Goal: Task Accomplishment & Management: Manage account settings

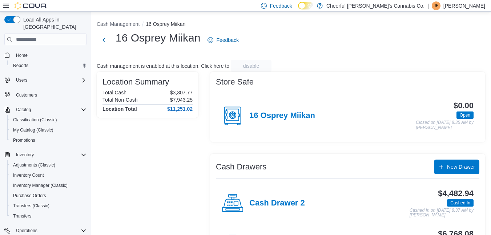
click at [159, 127] on div "Location Summary Total Cash $3,307.77 Total Non-Cash $7,943.25 Location Total $…" at bounding box center [148, 171] width 102 height 198
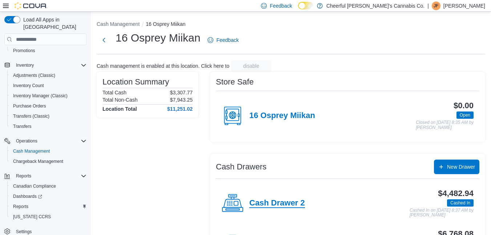
click at [262, 203] on h4 "Cash Drawer 2" at bounding box center [278, 202] width 56 height 9
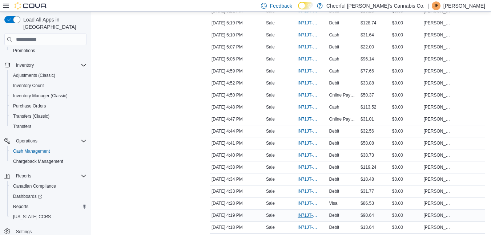
scroll to position [364, 0]
click at [308, 212] on span "IN71JT-402763" at bounding box center [308, 215] width 21 height 6
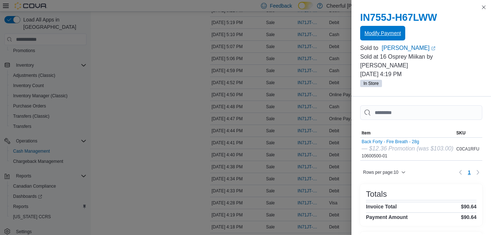
click at [399, 33] on span "Modify Payment" at bounding box center [383, 32] width 36 height 7
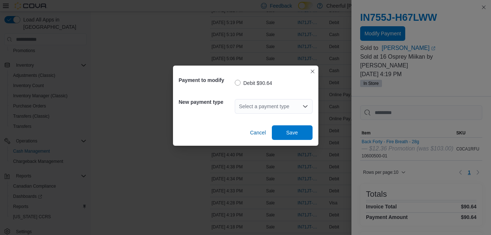
click at [301, 104] on div "Select a payment type" at bounding box center [274, 106] width 78 height 15
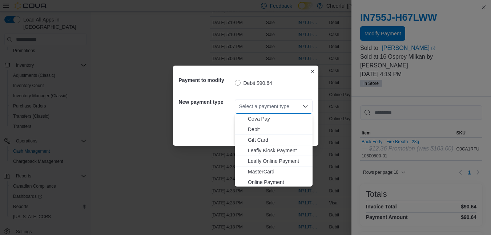
scroll to position [43, 0]
click at [274, 179] on span "Visa" at bounding box center [278, 180] width 60 height 7
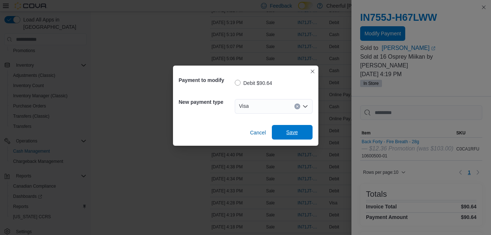
click at [303, 134] on span "Save" at bounding box center [292, 132] width 32 height 15
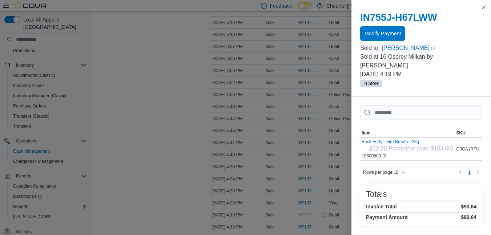
scroll to position [0, 0]
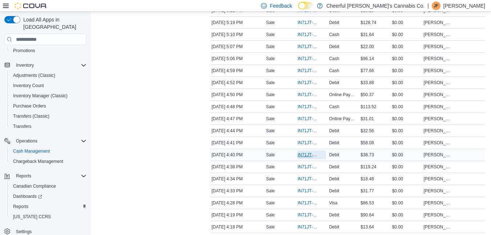
click at [301, 154] on span "IN71JT-402774" at bounding box center [308, 155] width 21 height 6
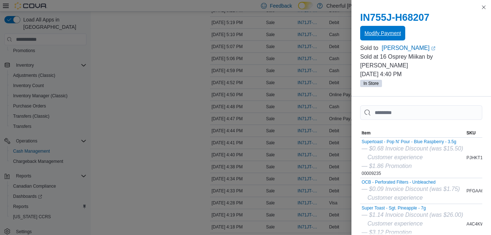
click at [382, 32] on span "Modify Payment" at bounding box center [383, 32] width 36 height 7
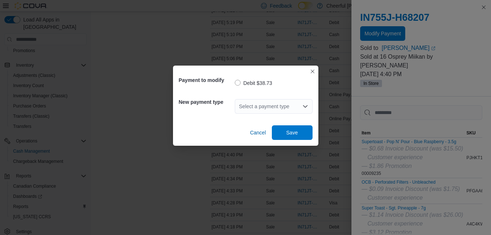
click at [283, 110] on div "Select a payment type" at bounding box center [274, 106] width 78 height 15
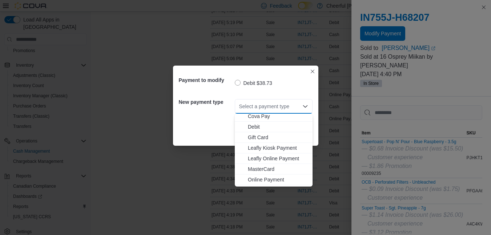
scroll to position [36, 0]
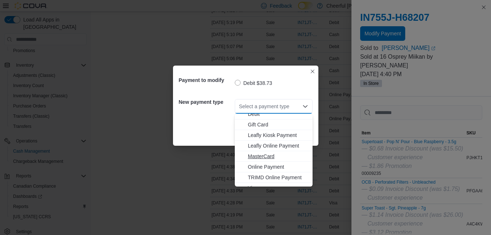
click at [277, 156] on span "MasterCard" at bounding box center [278, 155] width 60 height 7
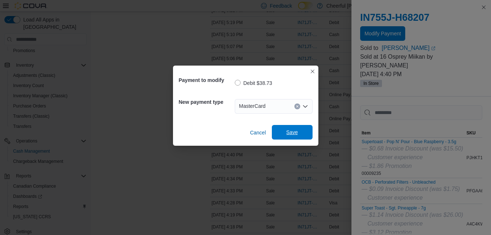
click at [296, 136] on span "Save" at bounding box center [293, 131] width 12 height 7
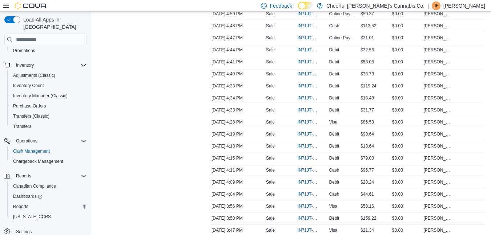
scroll to position [437, 0]
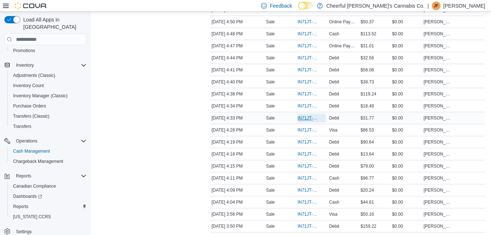
click at [304, 114] on span "IN71JT-402768" at bounding box center [312, 117] width 29 height 9
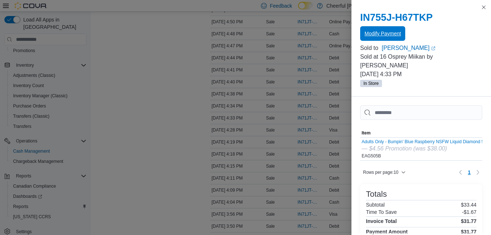
click at [382, 26] on div "IN755J-H67TKP Modify Payment" at bounding box center [422, 26] width 122 height 29
click at [381, 29] on span "Modify Payment" at bounding box center [383, 33] width 36 height 15
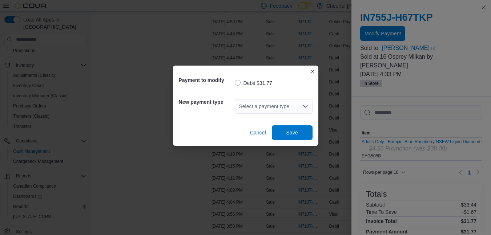
click at [284, 107] on div "Select a payment type" at bounding box center [274, 106] width 78 height 15
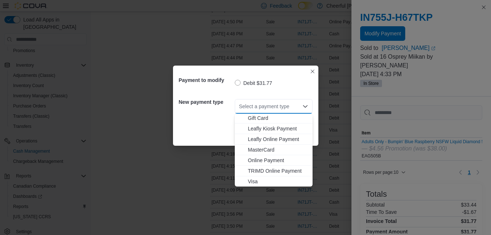
scroll to position [43, 0]
click at [260, 149] on span "MasterCard" at bounding box center [278, 149] width 60 height 7
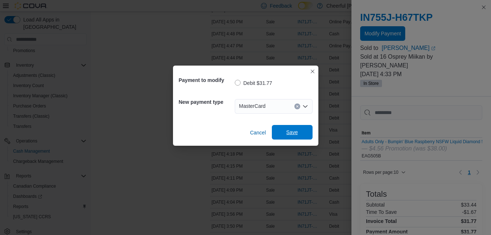
click at [290, 129] on span "Save" at bounding box center [292, 132] width 32 height 15
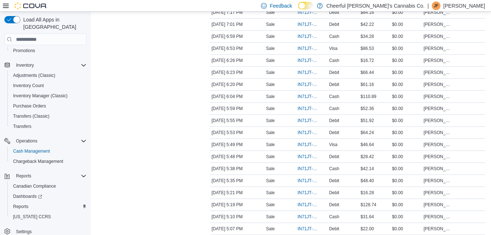
scroll to position [0, 0]
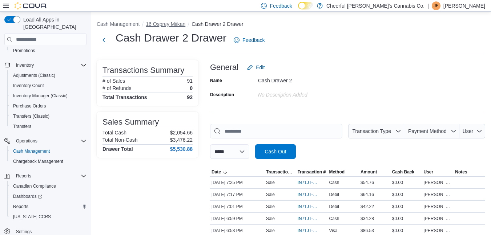
click at [158, 24] on button "16 Osprey Miikan" at bounding box center [166, 24] width 40 height 6
